Goal: Information Seeking & Learning: Learn about a topic

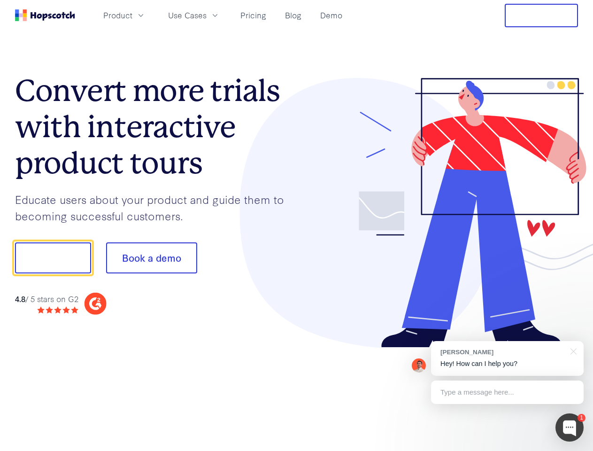
click at [297, 226] on div at bounding box center [438, 213] width 282 height 270
click at [132, 15] on span "Product" at bounding box center [117, 15] width 29 height 12
click at [207, 15] on span "Use Cases" at bounding box center [187, 15] width 39 height 12
click at [542, 16] on button "Free Trial" at bounding box center [541, 15] width 73 height 23
click at [53, 258] on button "Show me!" at bounding box center [53, 257] width 76 height 31
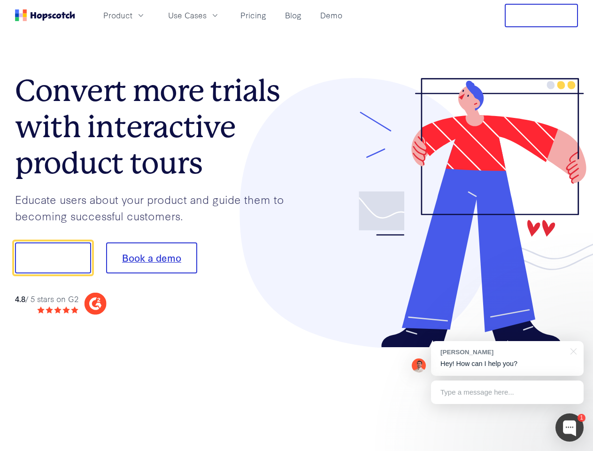
click at [151, 258] on button "Book a demo" at bounding box center [151, 257] width 91 height 31
click at [570, 428] on div at bounding box center [570, 427] width 28 height 28
click at [507, 358] on div "[PERSON_NAME] Hey! How can I help you?" at bounding box center [507, 358] width 153 height 35
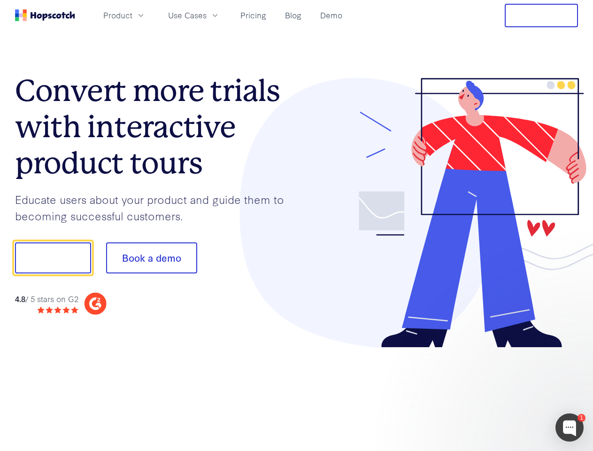
click at [572, 350] on div at bounding box center [496, 319] width 176 height 187
click at [507, 392] on div at bounding box center [496, 319] width 176 height 187
